Goal: Task Accomplishment & Management: Manage account settings

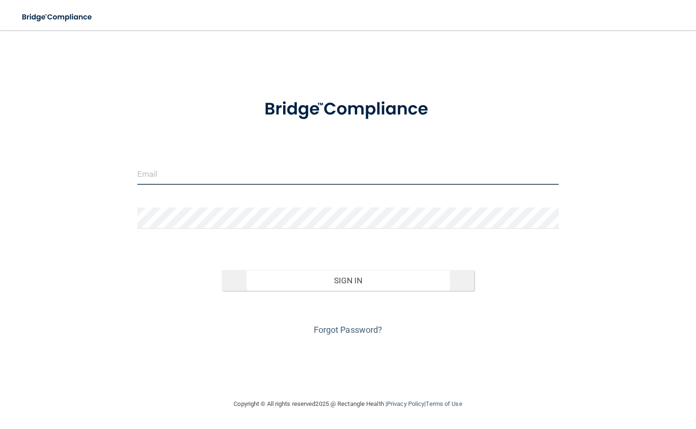
type input "[EMAIL_ADDRESS][DOMAIN_NAME]"
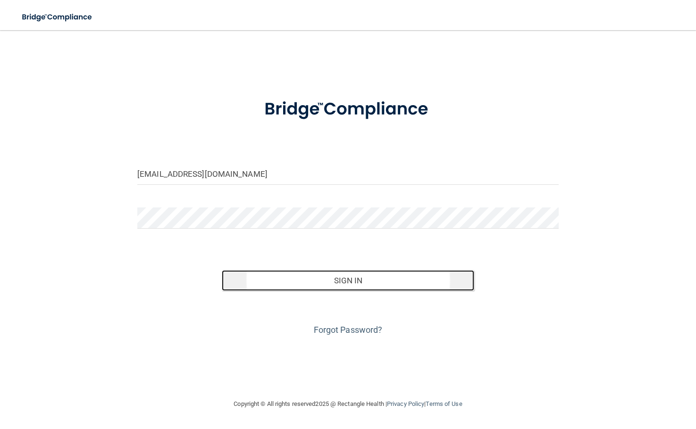
click at [284, 282] on button "Sign In" at bounding box center [348, 280] width 253 height 21
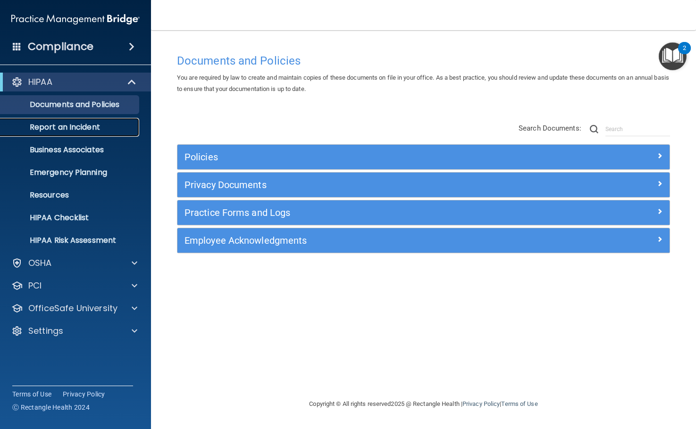
click at [56, 127] on p "Report an Incident" at bounding box center [70, 127] width 129 height 9
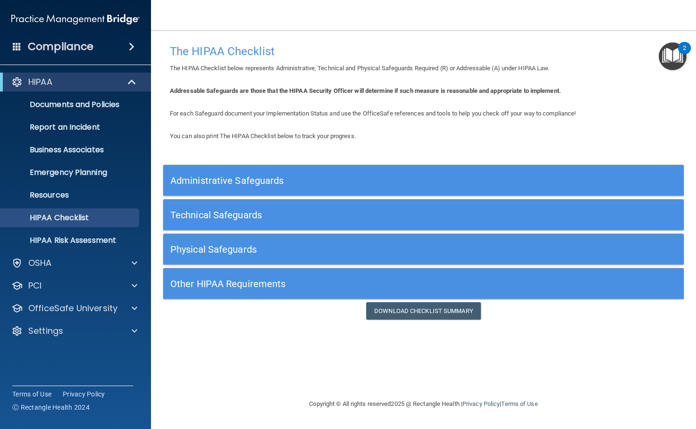
click at [192, 176] on h5 "Administrative Safeguards" at bounding box center [358, 181] width 376 height 10
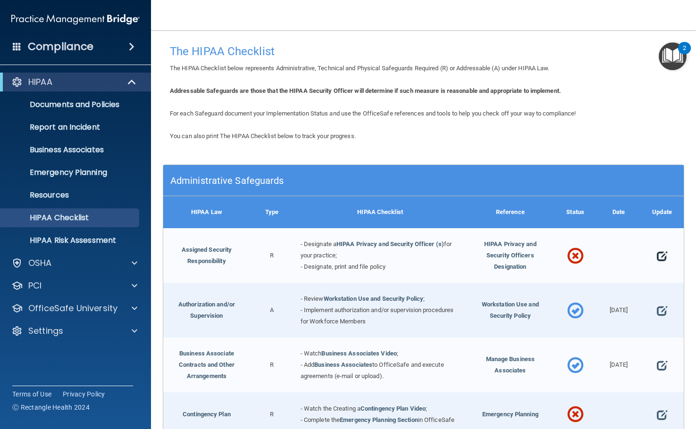
click at [657, 259] on span at bounding box center [662, 256] width 10 height 22
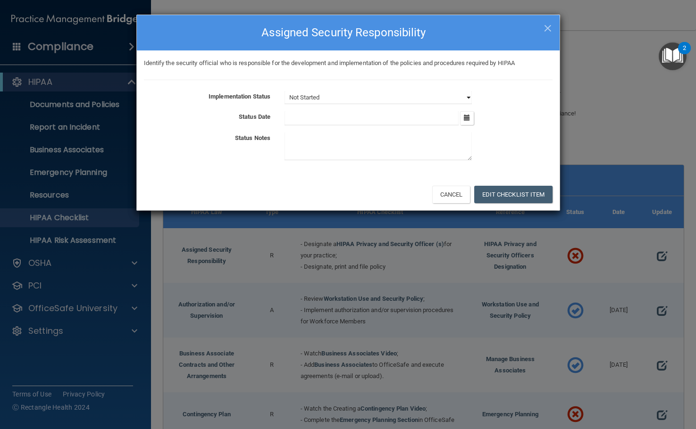
click at [467, 98] on select "Not Started In Progress Completed" at bounding box center [378, 97] width 187 height 13
click at [474, 93] on div "Not Started In Progress Completed" at bounding box center [418, 97] width 282 height 13
click at [511, 192] on button "Edit Checklist Item" at bounding box center [513, 194] width 78 height 17
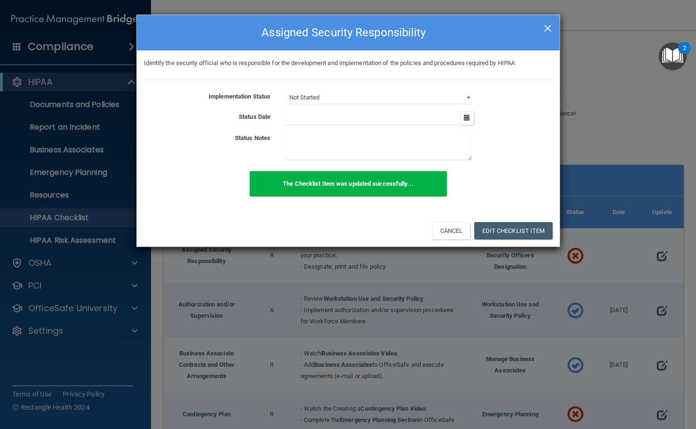
click at [547, 28] on span "×" at bounding box center [548, 26] width 8 height 19
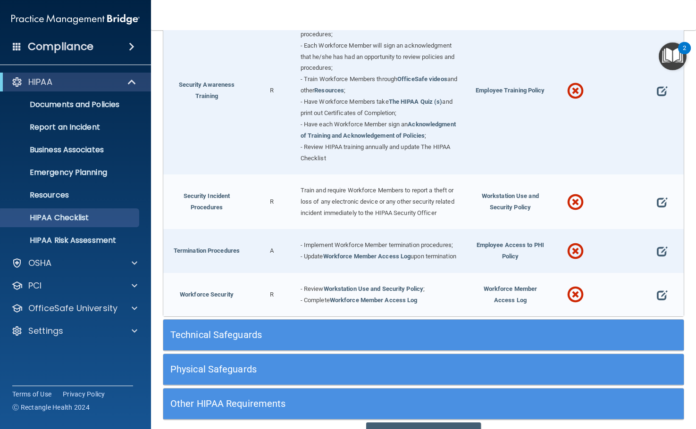
scroll to position [844, 0]
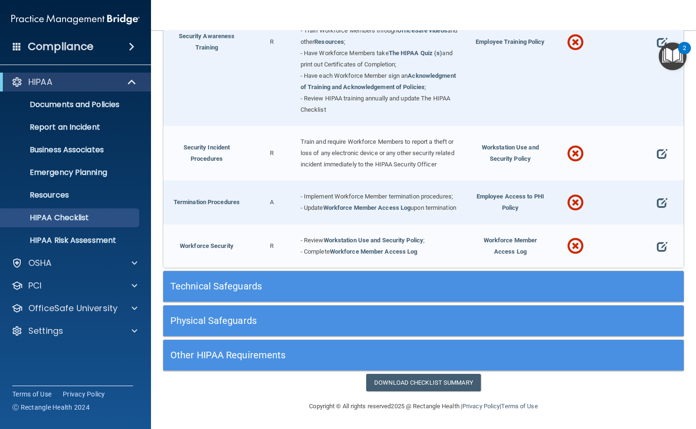
click at [232, 283] on h5 "Technical Safeguards" at bounding box center [358, 286] width 376 height 10
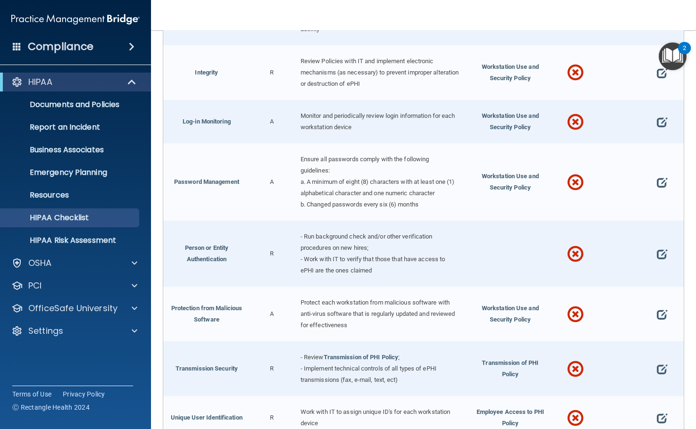
scroll to position [1583, 0]
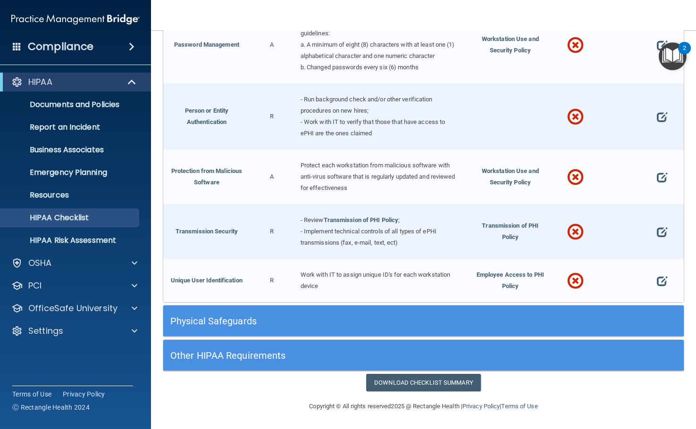
click at [241, 332] on div "Physical Safeguards" at bounding box center [358, 320] width 390 height 21
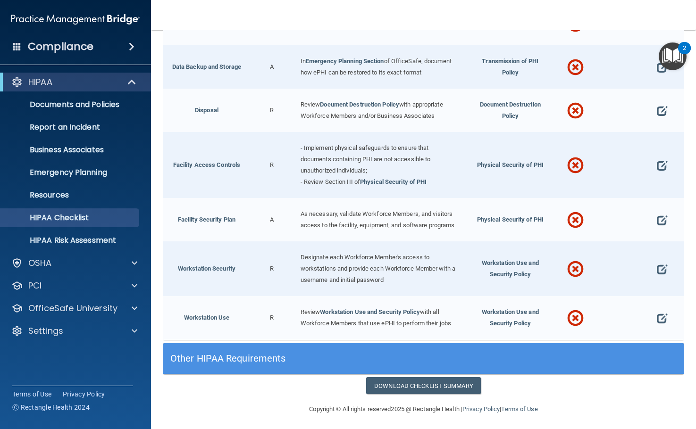
scroll to position [1950, 0]
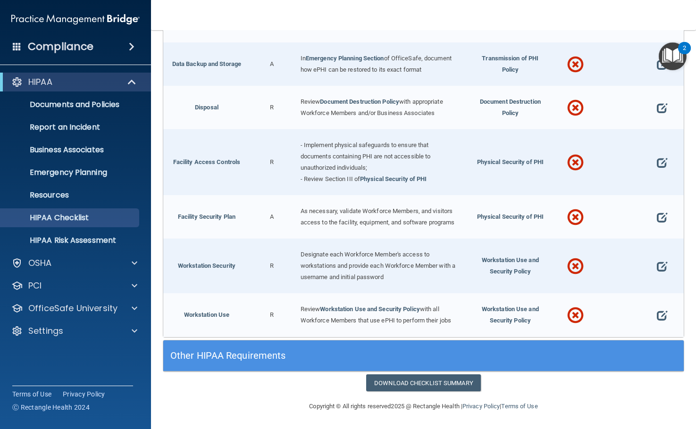
click at [247, 351] on h5 "Other HIPAA Requirements" at bounding box center [358, 356] width 376 height 10
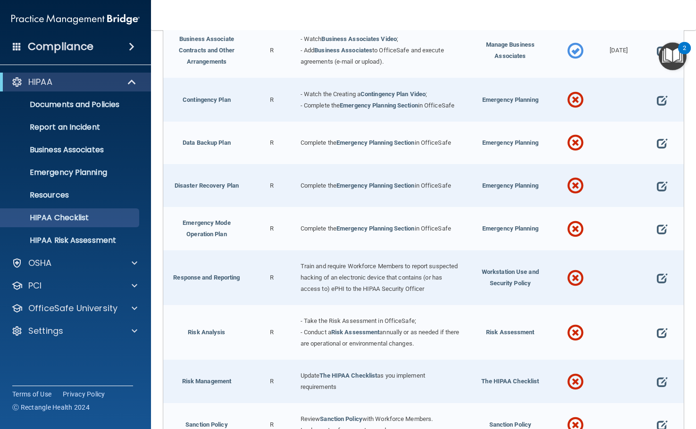
scroll to position [126, 0]
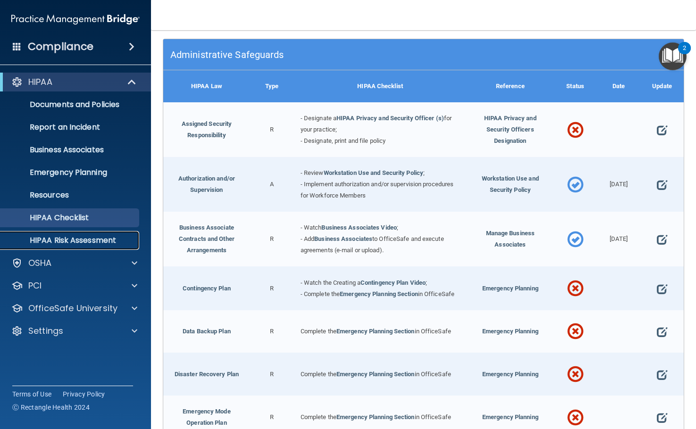
click at [32, 244] on p "HIPAA Risk Assessment" at bounding box center [70, 240] width 129 height 9
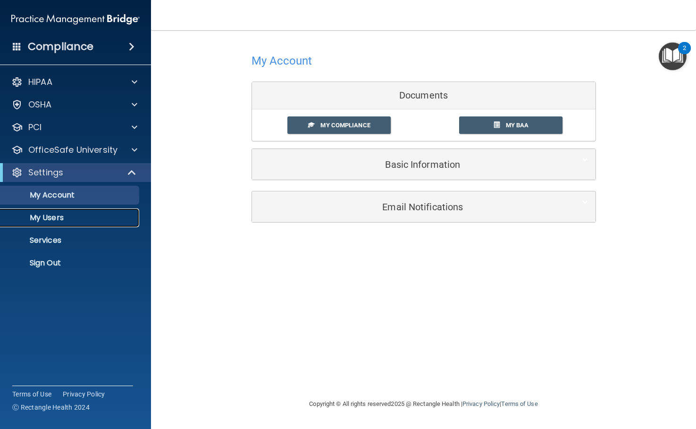
click at [42, 215] on p "My Users" at bounding box center [70, 217] width 129 height 9
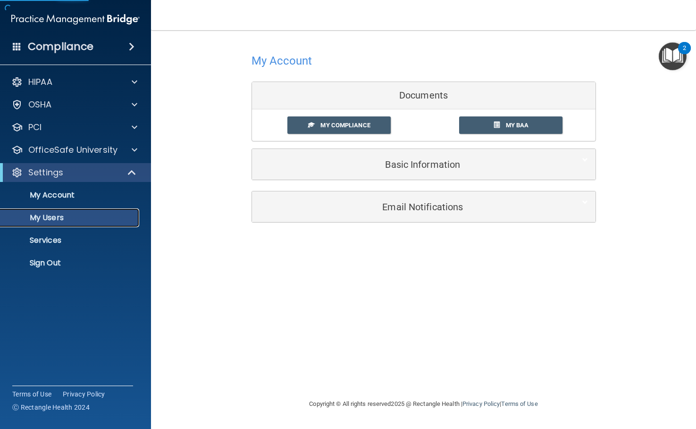
select select "20"
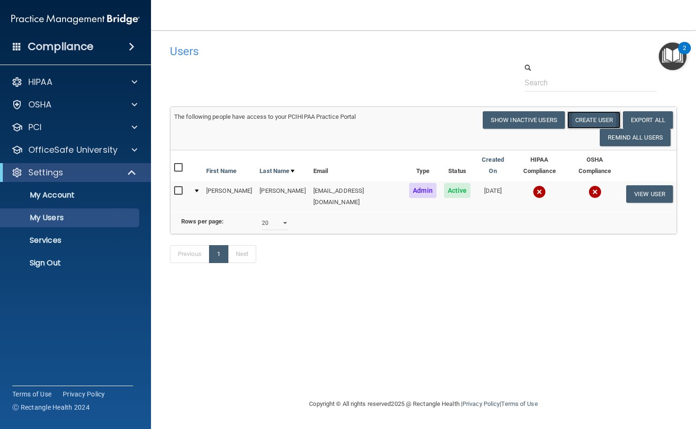
click at [577, 117] on button "Create User" at bounding box center [593, 119] width 53 height 17
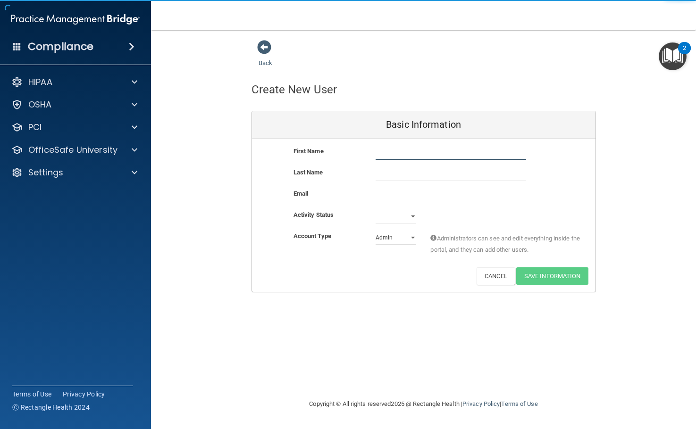
click at [461, 150] on input "text" at bounding box center [451, 153] width 151 height 14
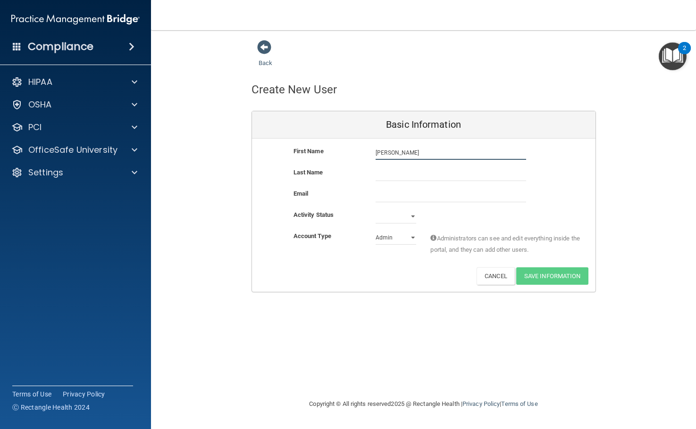
type input "Thomas"
type input "Berry"
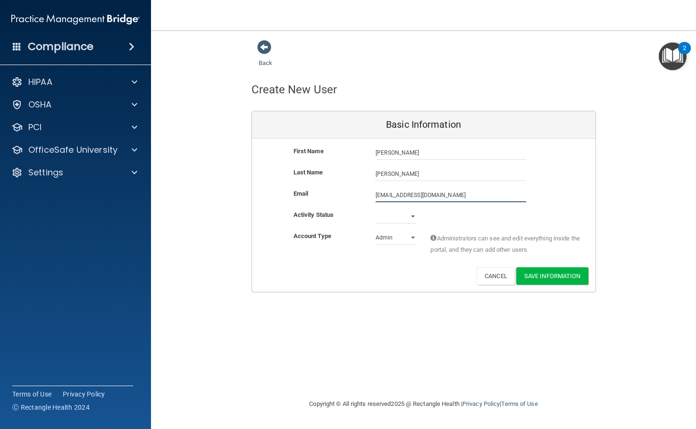
type input "taberryDDS@aol.com"
click at [413, 215] on select "Active Inactive" at bounding box center [396, 216] width 41 height 14
select select "active"
click at [376, 209] on select "Active Inactive" at bounding box center [396, 216] width 41 height 14
click at [403, 238] on select "Admin Member" at bounding box center [396, 238] width 41 height 14
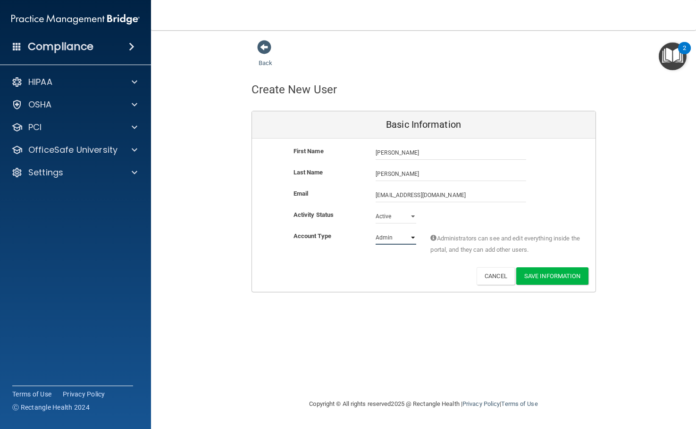
click at [403, 238] on select "Admin Member" at bounding box center [396, 238] width 41 height 14
click at [570, 279] on button "Save Information" at bounding box center [552, 276] width 72 height 17
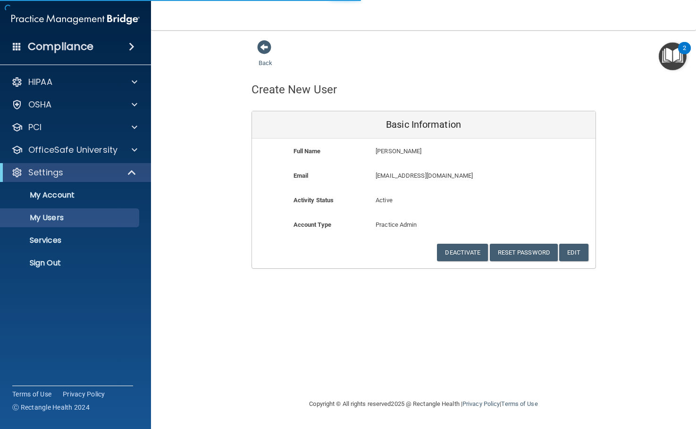
select select "20"
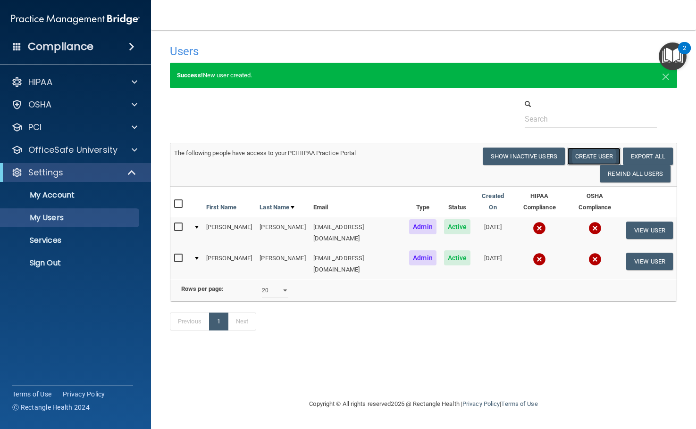
click at [581, 161] on button "Create User" at bounding box center [593, 156] width 53 height 17
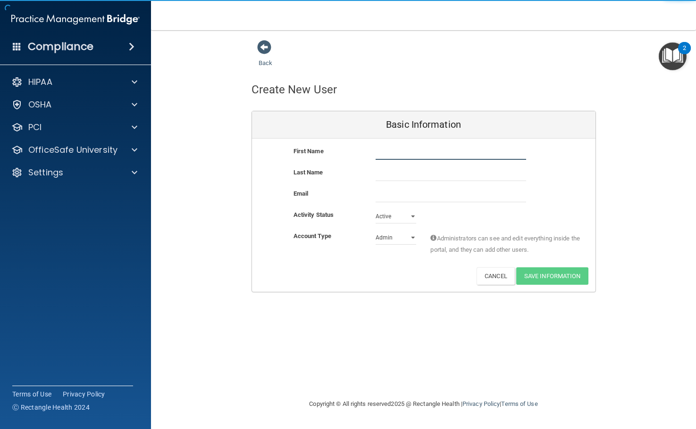
click at [436, 154] on input "text" at bounding box center [451, 153] width 151 height 14
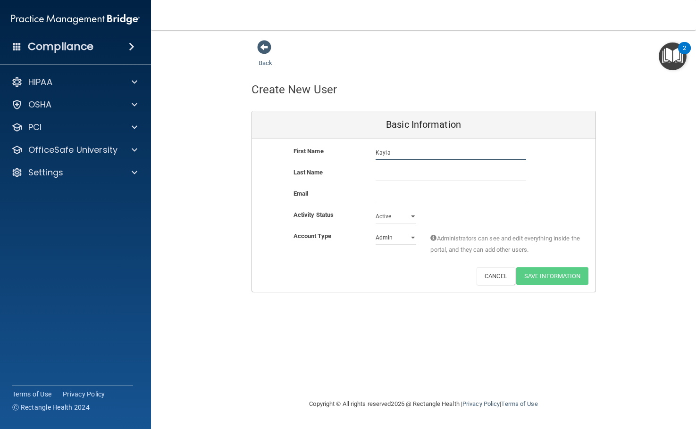
type input "Kayla"
type input "Christensen"
click at [414, 239] on select "Admin Member" at bounding box center [396, 238] width 41 height 14
select select "practice_member"
click at [376, 231] on select "Admin Member" at bounding box center [396, 238] width 41 height 14
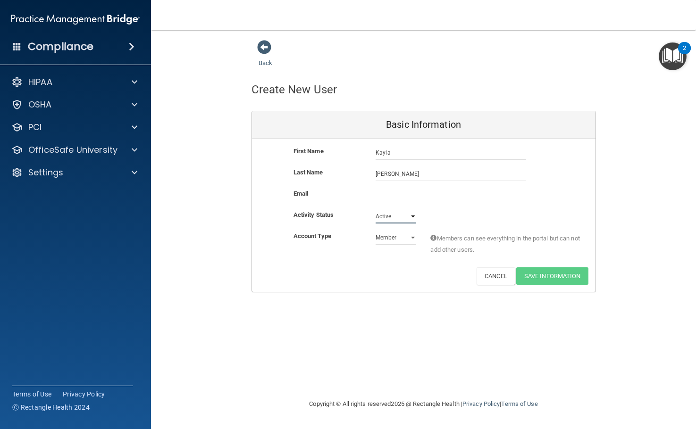
click at [405, 216] on select "Active Inactive" at bounding box center [396, 216] width 41 height 14
click at [403, 194] on input "email" at bounding box center [451, 195] width 151 height 14
click at [588, 191] on div "Email" at bounding box center [423, 195] width 343 height 14
click at [495, 198] on input "email" at bounding box center [451, 195] width 151 height 14
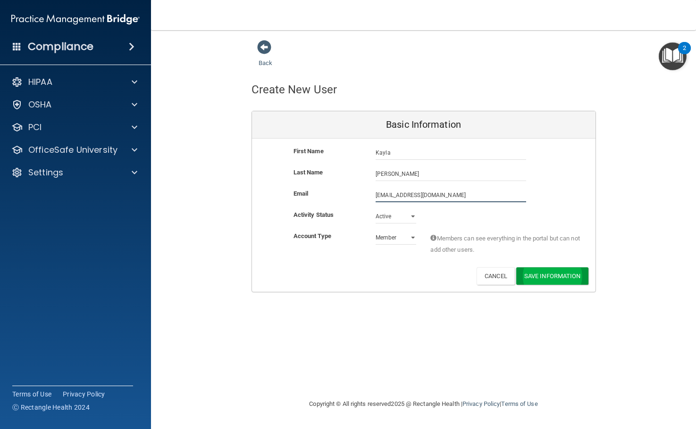
type input "r07k11@yahoo.com"
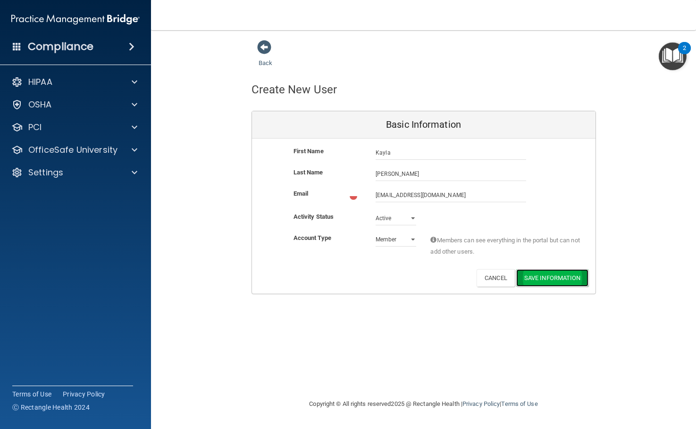
click at [544, 280] on button "Save Information" at bounding box center [552, 277] width 72 height 17
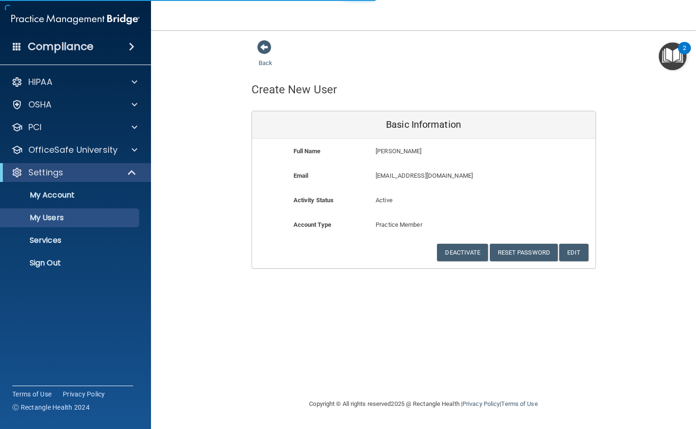
select select "20"
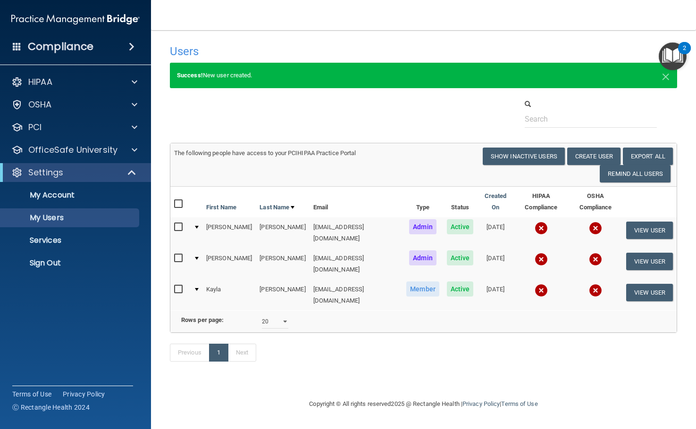
click at [535, 222] on img at bounding box center [541, 228] width 13 height 13
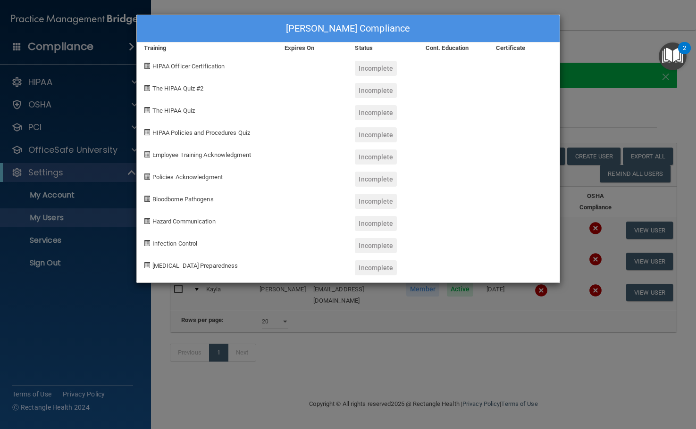
click at [192, 65] on span "HIPAA Officer Certification" at bounding box center [188, 66] width 73 height 7
click at [147, 66] on span at bounding box center [147, 66] width 6 height 6
click at [154, 87] on span "The HIPAA Quiz #2" at bounding box center [177, 88] width 51 height 7
click at [683, 136] on div "Michael Berry's Compliance Training Expires On Status Cont. Education Certifica…" at bounding box center [348, 214] width 696 height 429
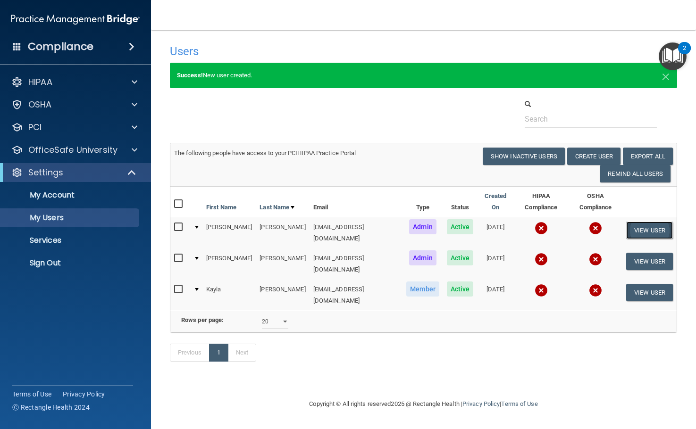
click at [661, 222] on button "View User" at bounding box center [649, 230] width 47 height 17
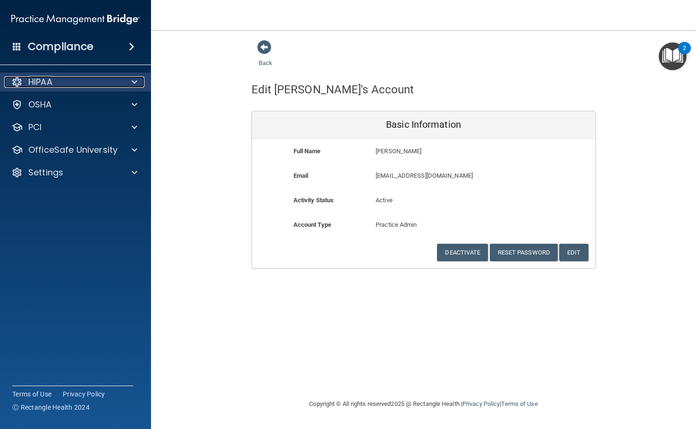
click at [52, 83] on p "HIPAA" at bounding box center [40, 81] width 24 height 11
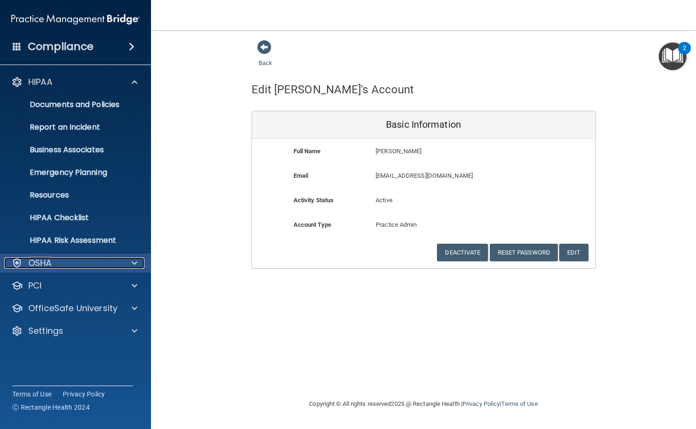
click at [29, 259] on p "OSHA" at bounding box center [40, 263] width 24 height 11
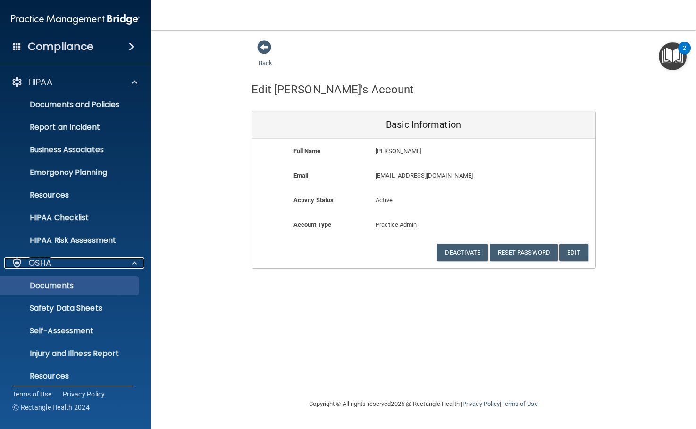
scroll to position [47, 0]
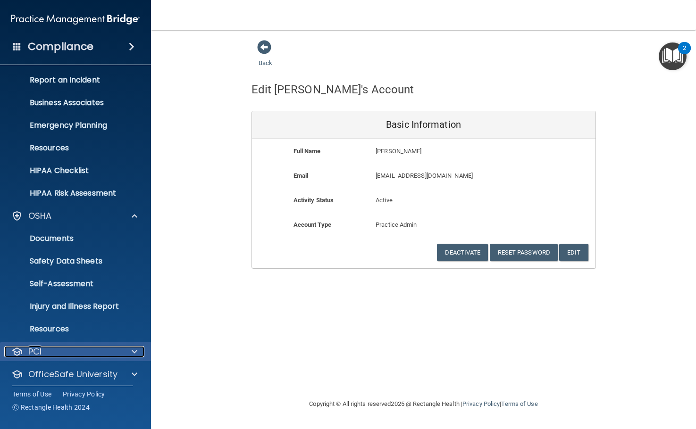
click at [77, 354] on div "PCI" at bounding box center [62, 351] width 117 height 11
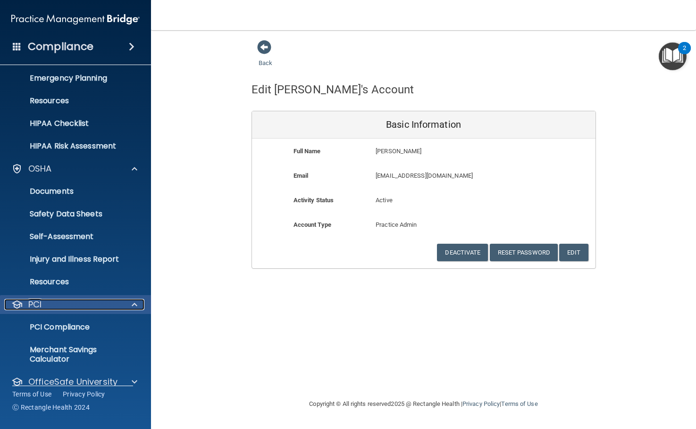
scroll to position [130, 0]
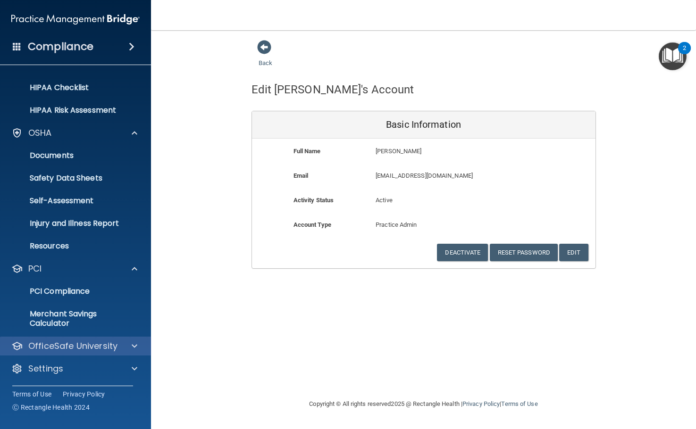
click at [62, 352] on div "OfficeSafe University" at bounding box center [75, 346] width 151 height 19
click at [72, 345] on p "OfficeSafe University" at bounding box center [72, 346] width 89 height 11
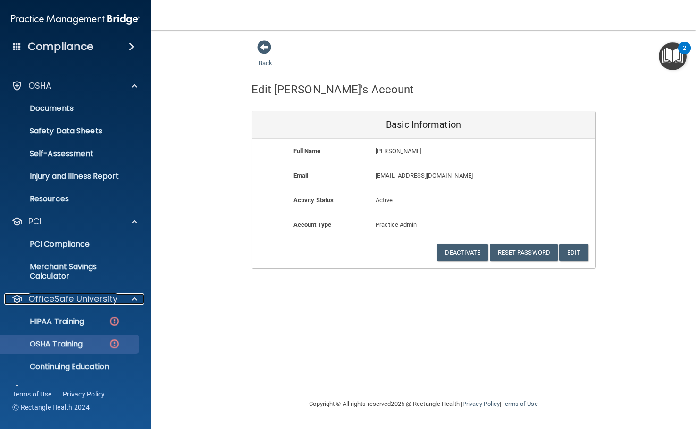
scroll to position [198, 0]
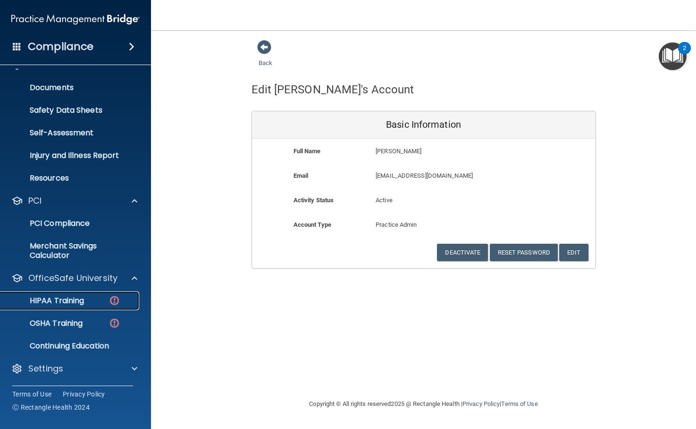
click at [62, 297] on p "HIPAA Training" at bounding box center [45, 300] width 78 height 9
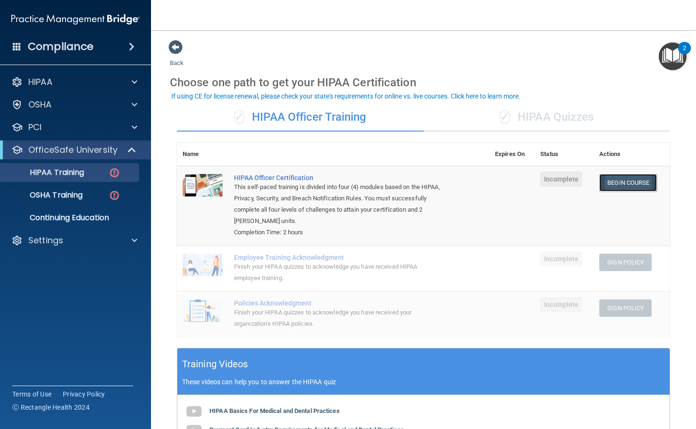
click at [624, 182] on link "Begin Course" at bounding box center [628, 182] width 58 height 17
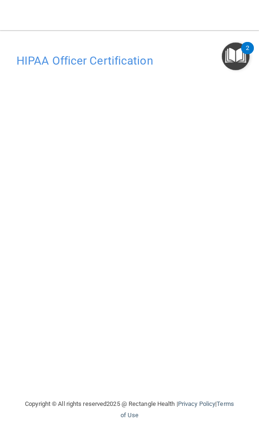
click at [170, 386] on div "HIPAA Officer Certification This course doesn’t expire until . Are you sure you…" at bounding box center [129, 224] width 241 height 350
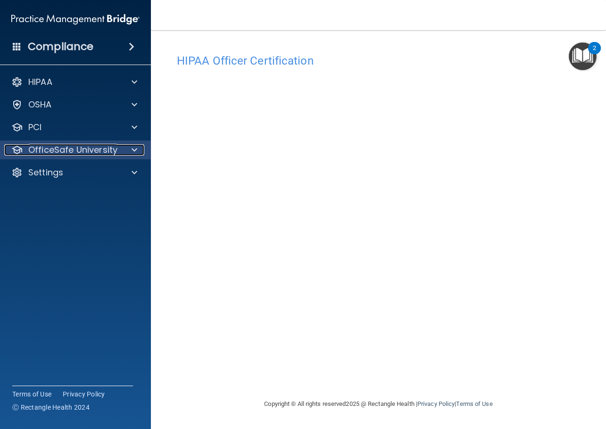
click at [139, 148] on div at bounding box center [133, 149] width 24 height 11
click at [139, 149] on div at bounding box center [133, 149] width 24 height 11
